Goal: Task Accomplishment & Management: Manage account settings

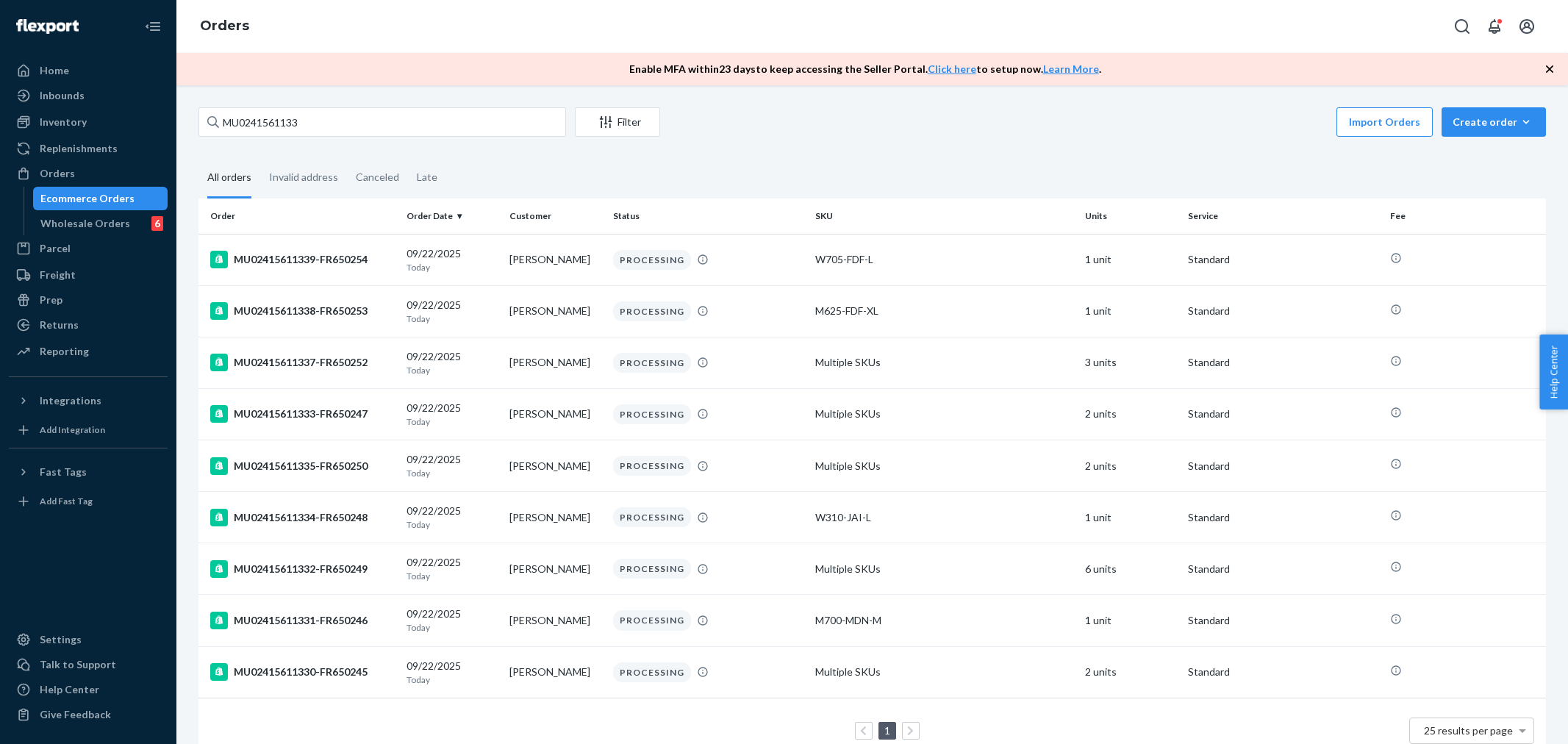
drag, startPoint x: 0, startPoint y: 0, endPoint x: 296, endPoint y: 134, distance: 324.9
click at [296, 134] on input "MU0241561133" at bounding box center [382, 122] width 367 height 30
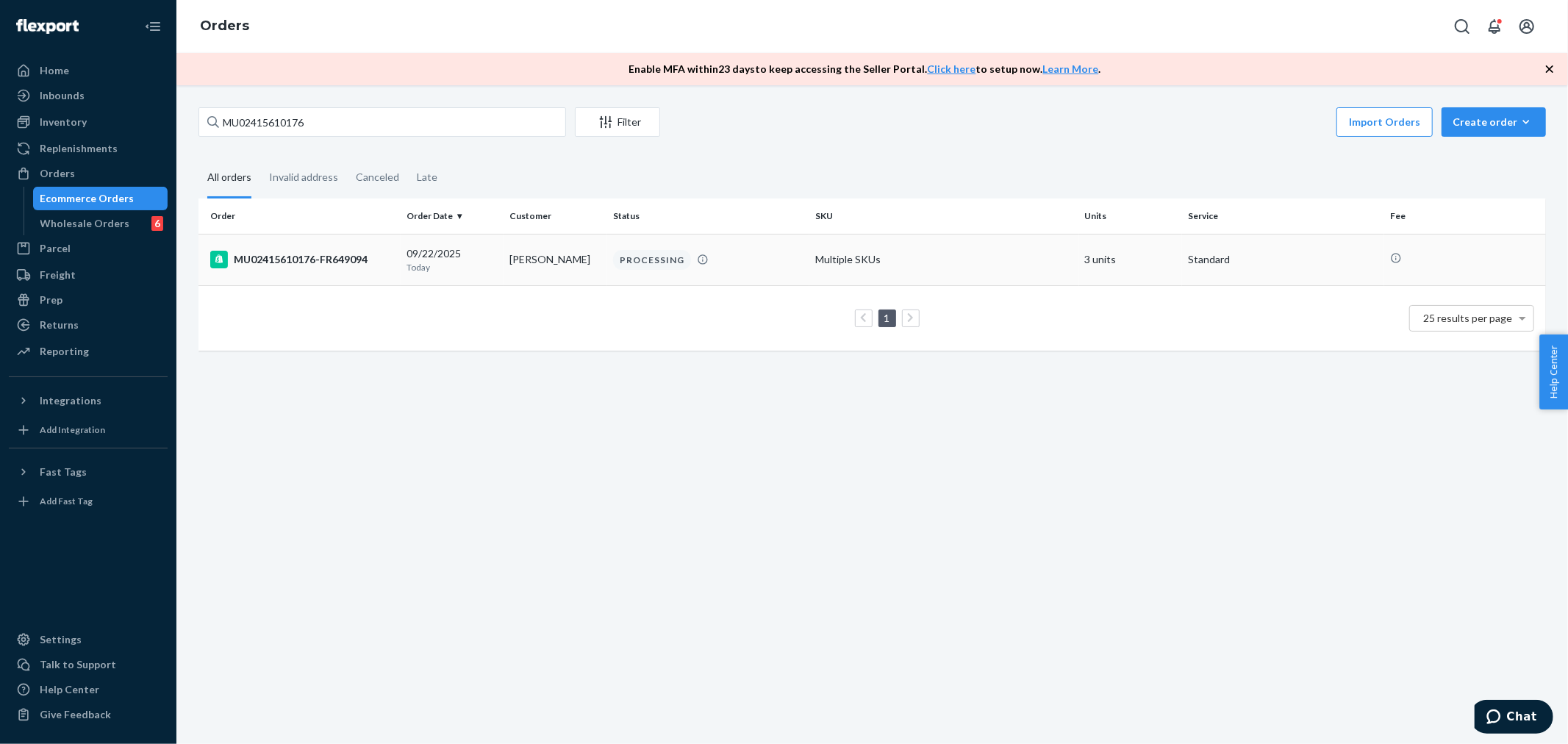
type input "MU02415610176"
click at [273, 258] on div "MU02415610176-FR649094" at bounding box center [302, 260] width 185 height 17
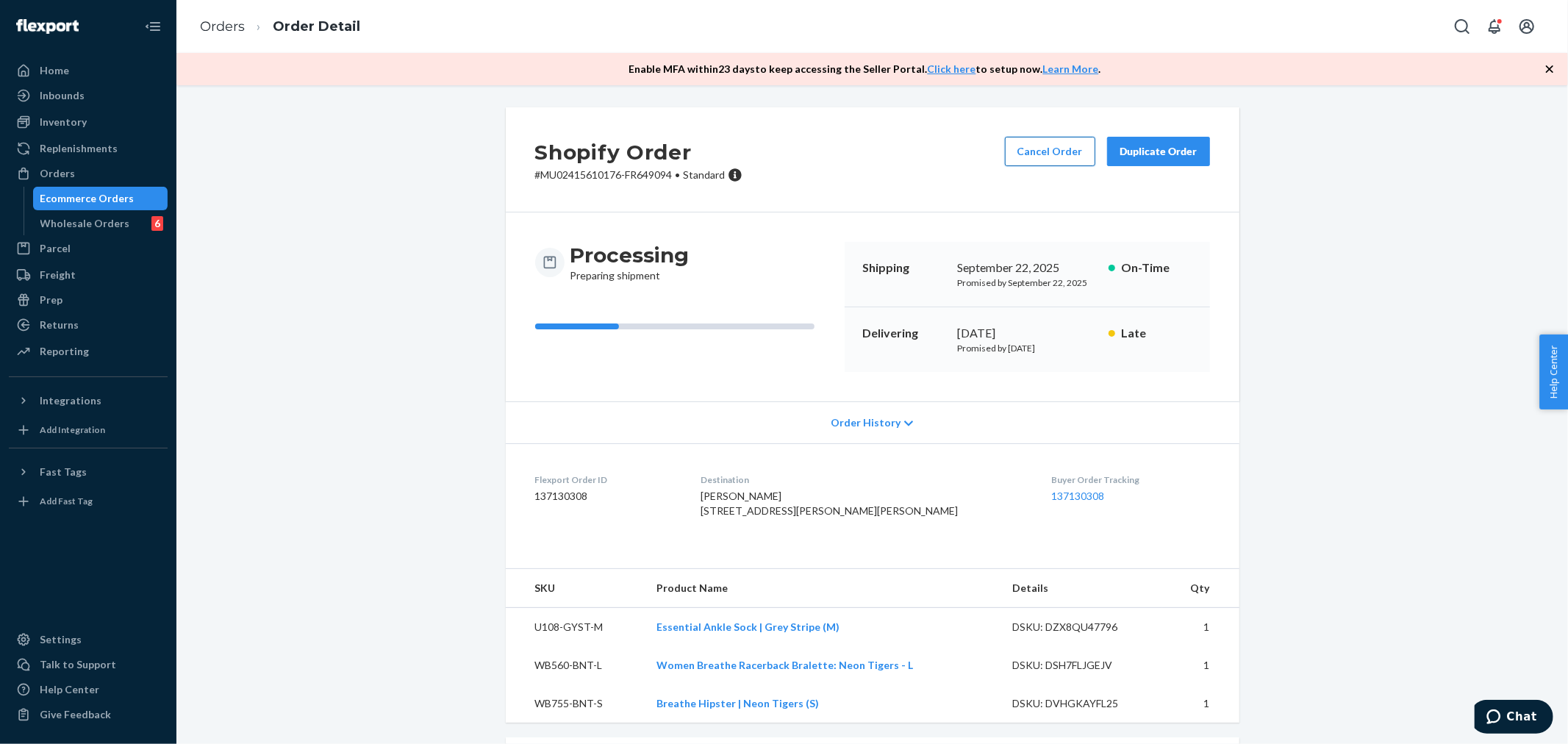
click at [1022, 150] on button "Cancel Order" at bounding box center [1049, 151] width 90 height 30
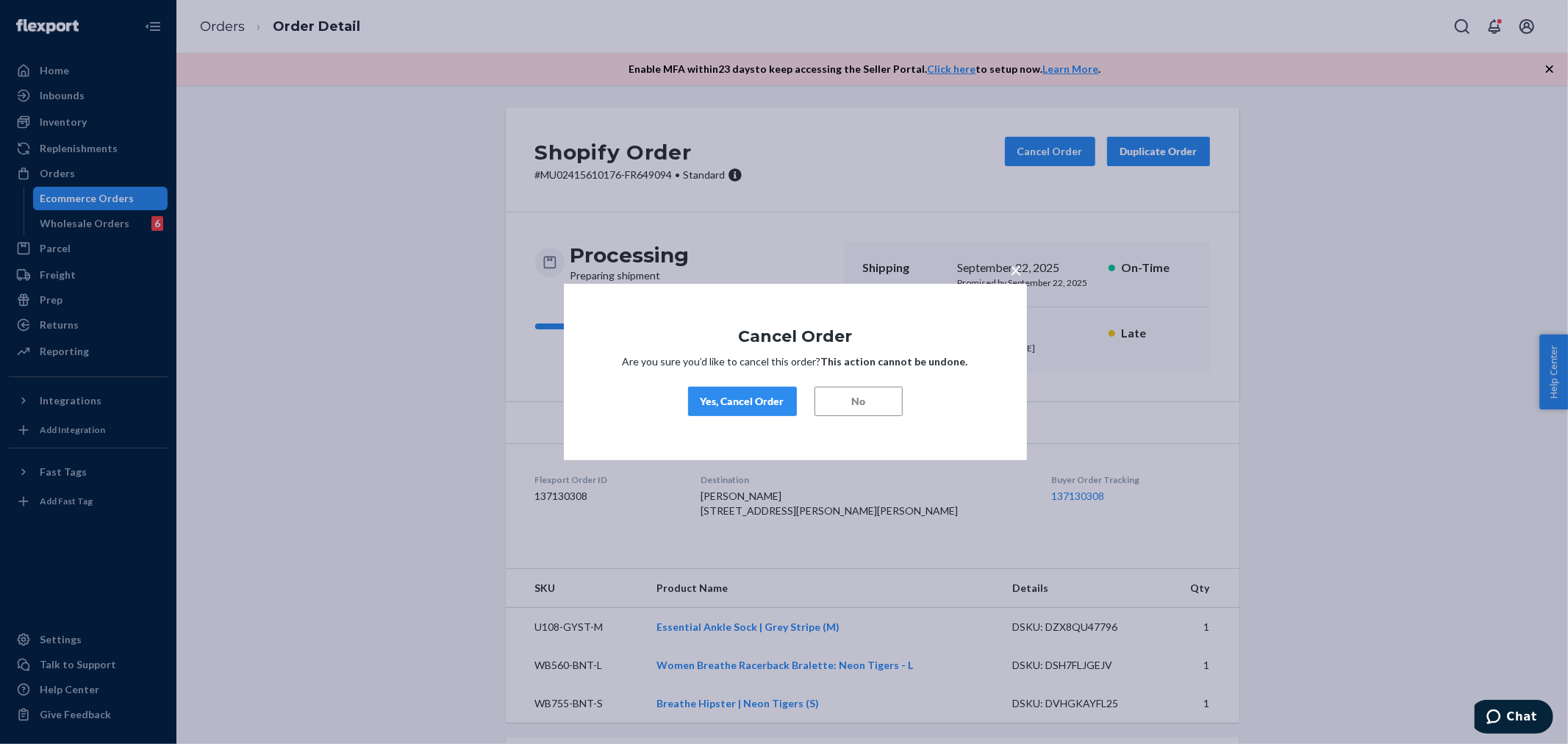
click at [754, 400] on div "Yes, Cancel Order" at bounding box center [742, 401] width 84 height 15
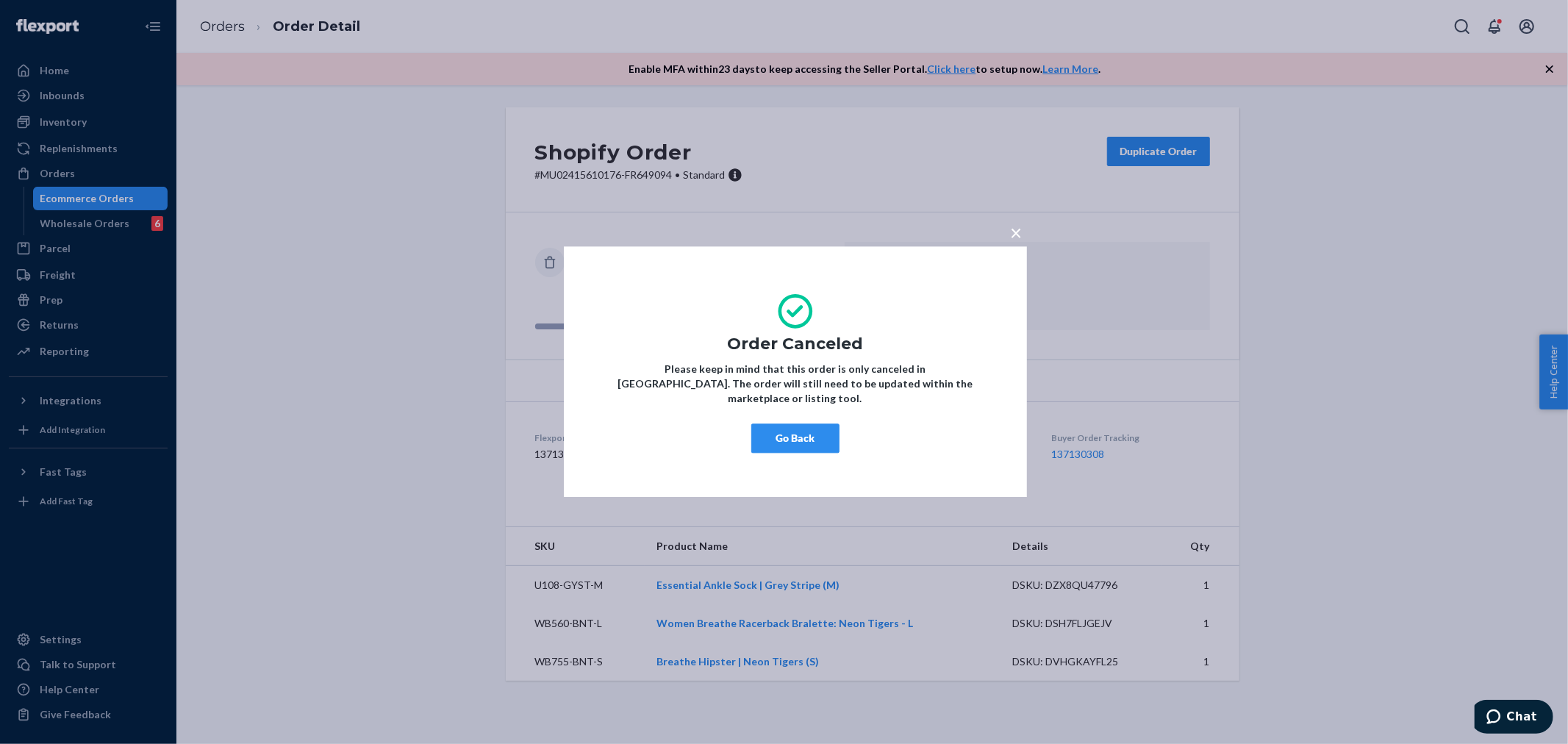
click at [31, 175] on div "× Order Canceled Please keep in mind that this order is only canceled in [GEOGR…" at bounding box center [784, 372] width 1568 height 744
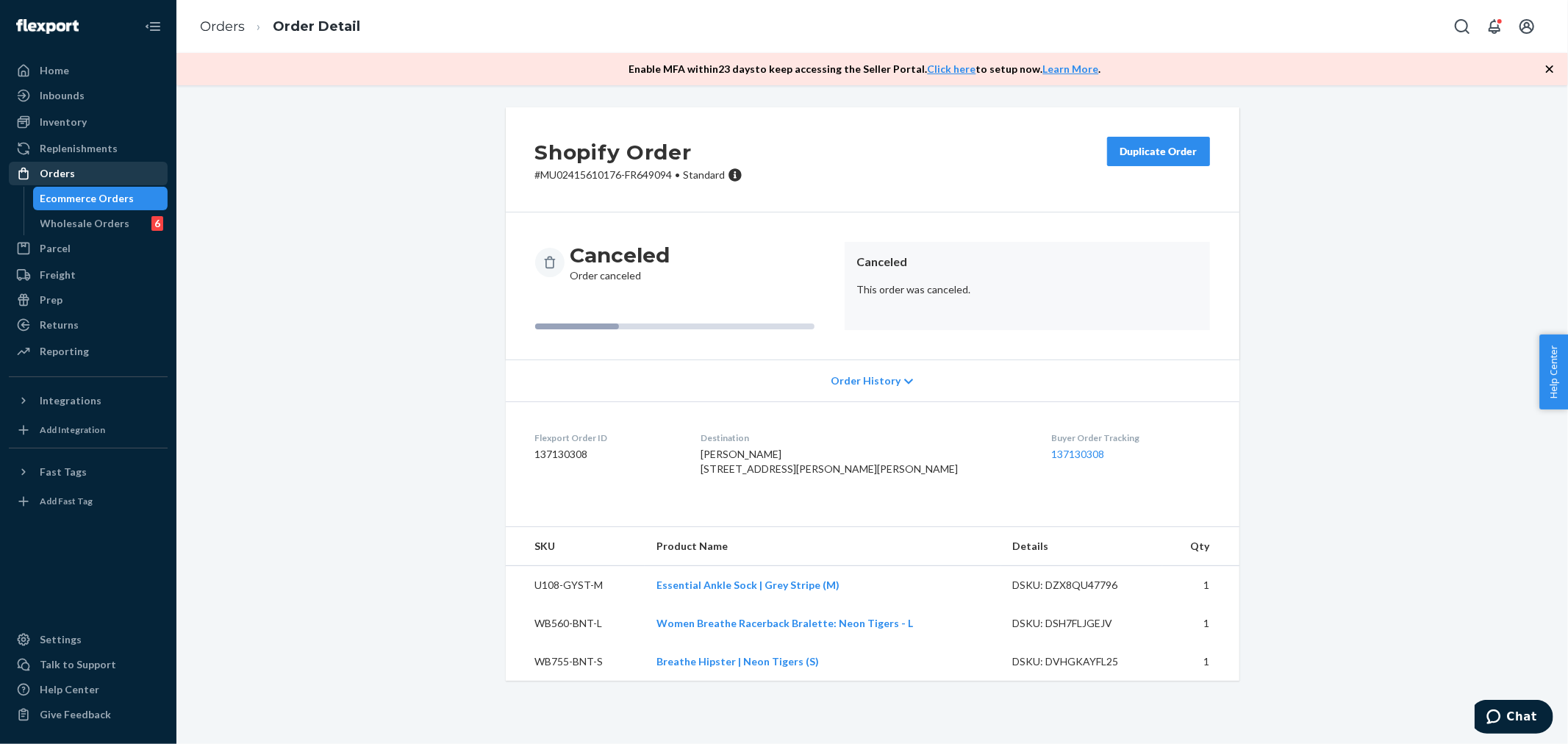
click at [41, 173] on div "Orders" at bounding box center [57, 173] width 35 height 15
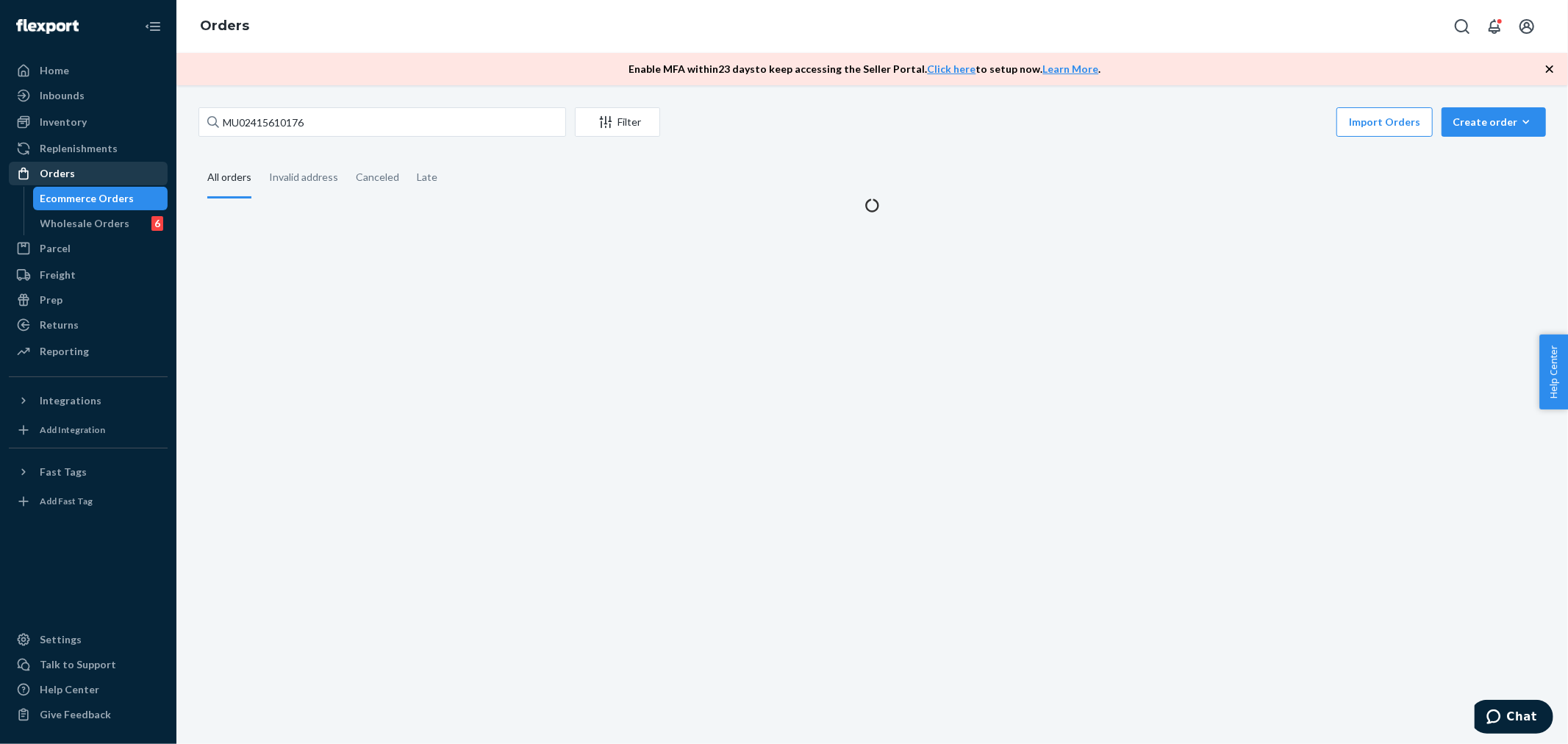
click at [41, 173] on div "Orders" at bounding box center [57, 173] width 35 height 15
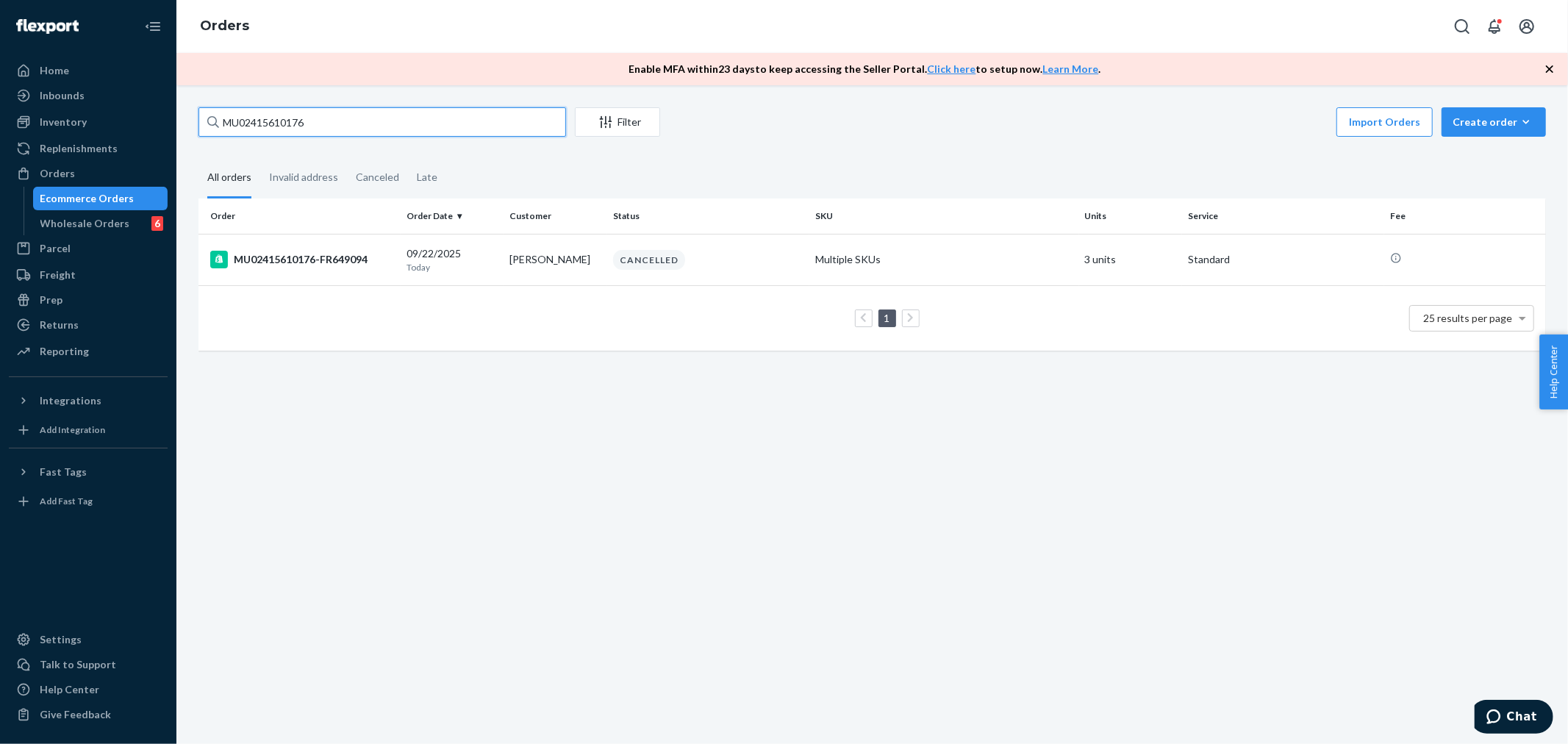
click at [350, 114] on input "MU02415610176" at bounding box center [382, 122] width 367 height 30
paste input "1342"
type input "MU02415611342"
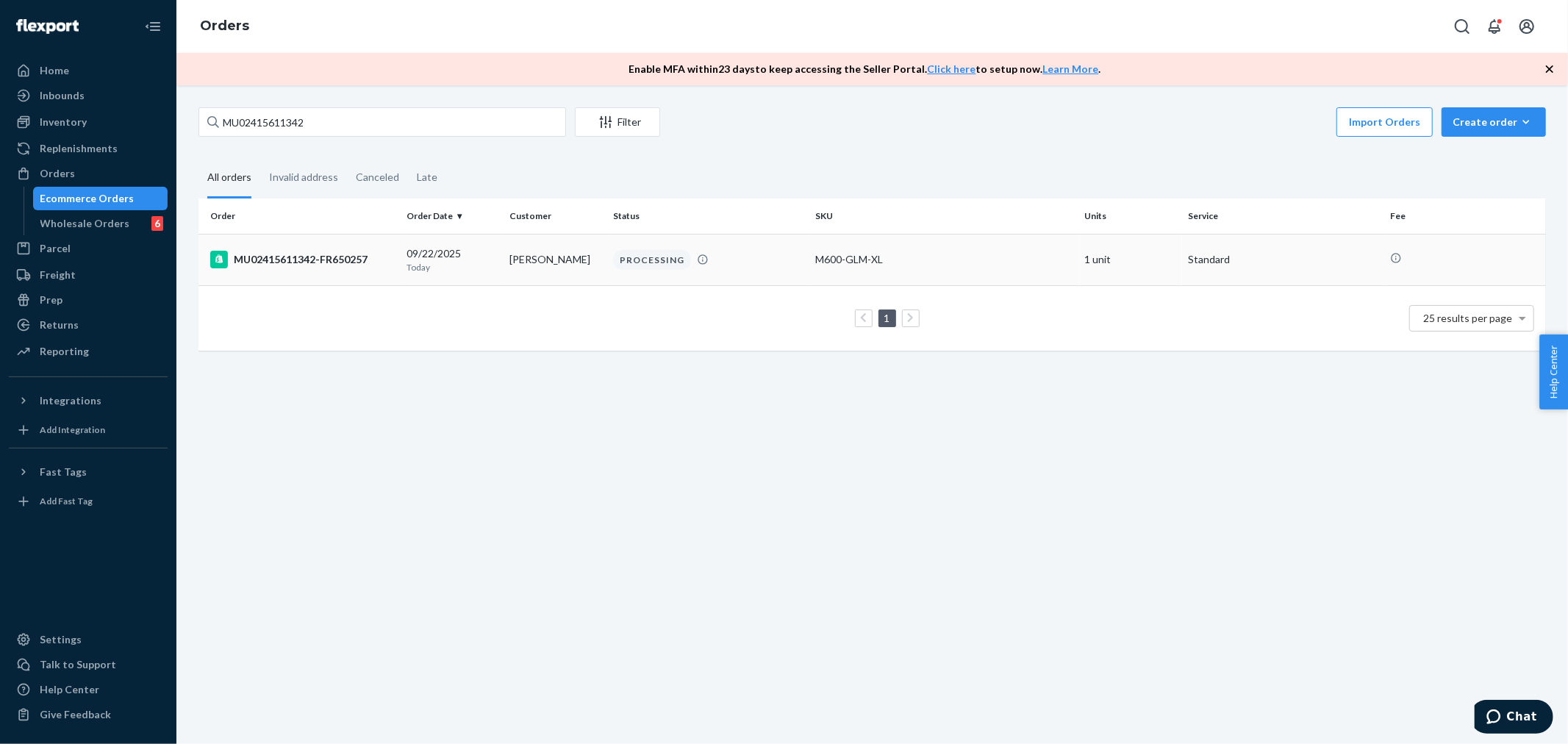
click at [276, 258] on div "MU02415611342-FR650257" at bounding box center [302, 260] width 185 height 17
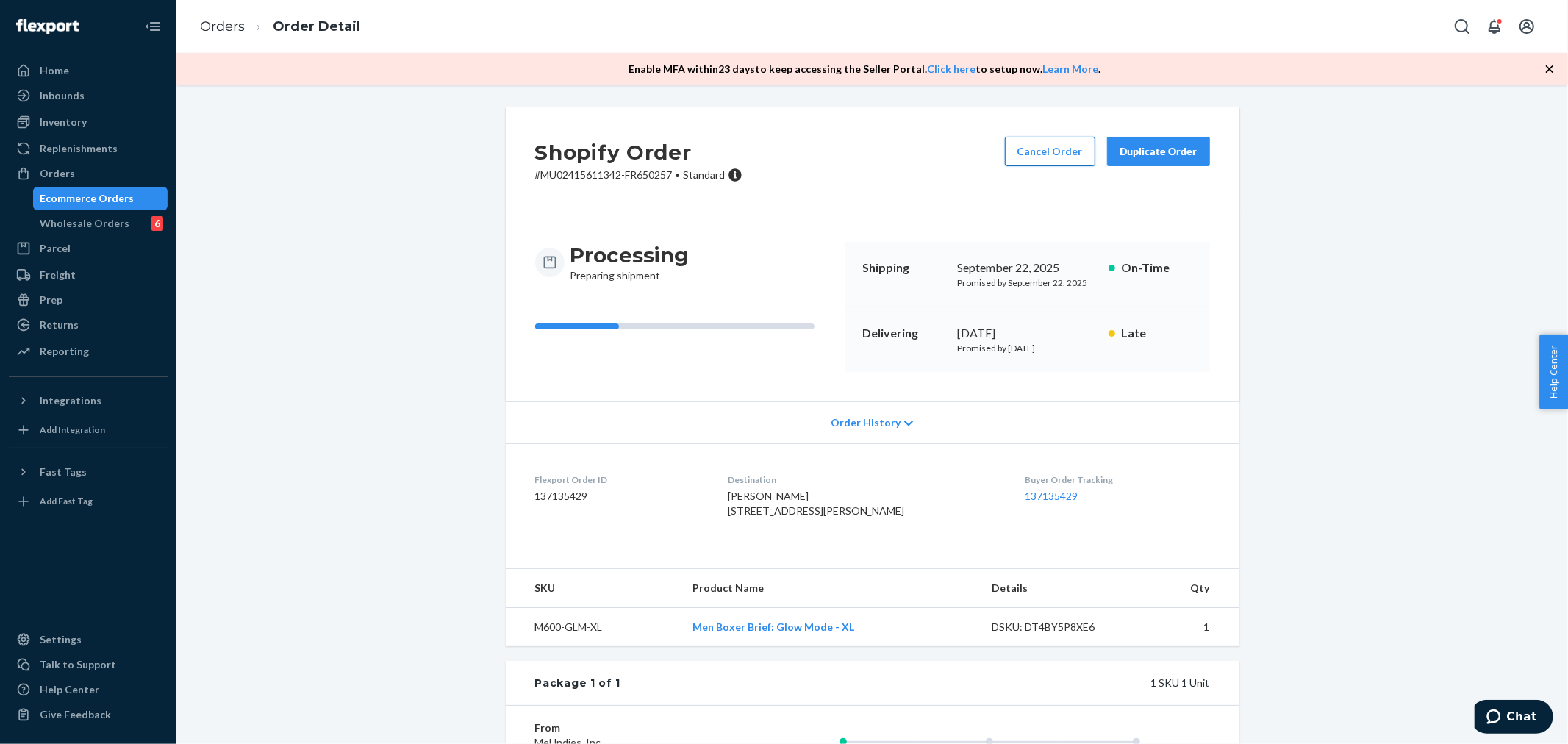
click at [1056, 150] on button "Cancel Order" at bounding box center [1049, 151] width 90 height 30
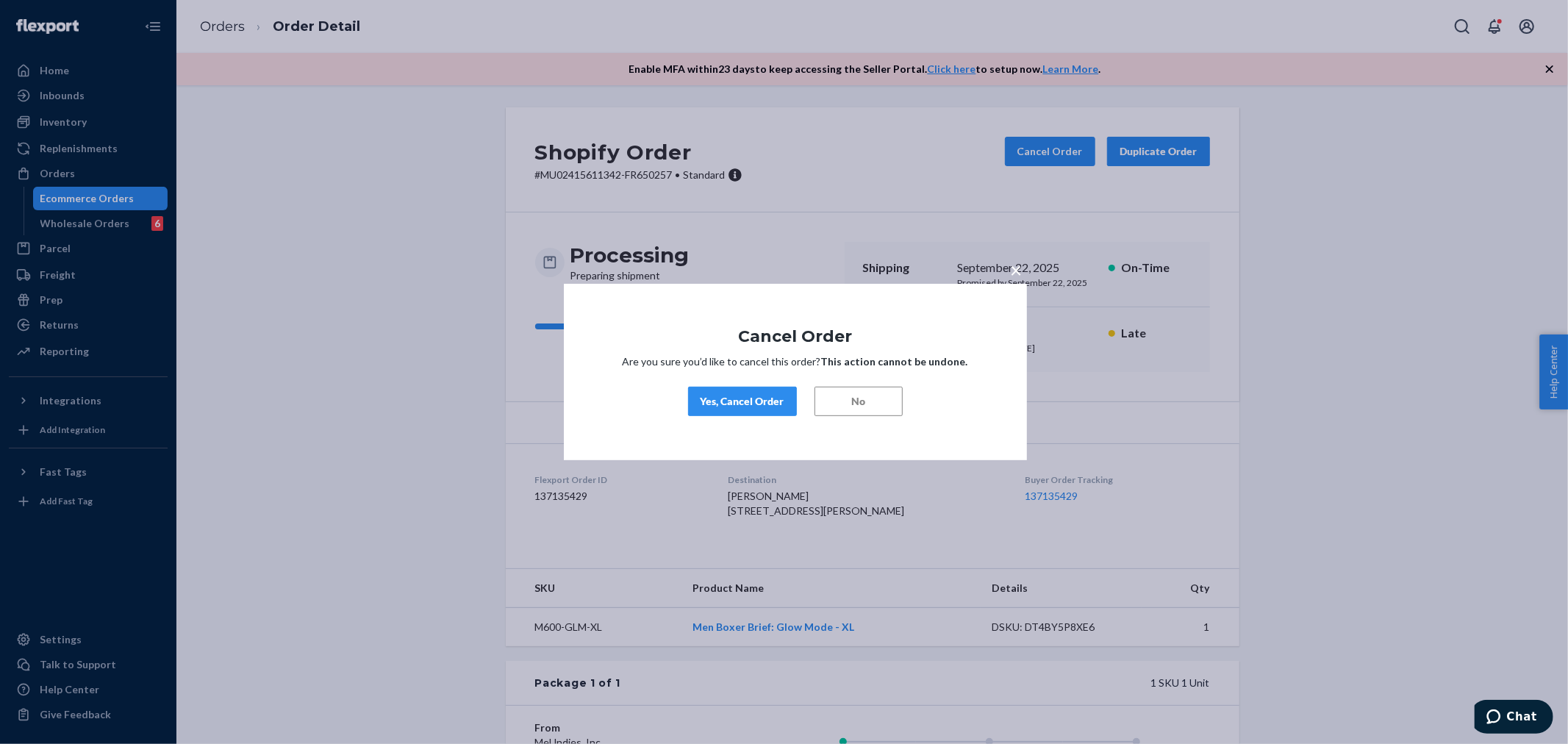
click at [781, 395] on div "Yes, Cancel Order" at bounding box center [742, 401] width 84 height 15
